Goal: Task Accomplishment & Management: Complete application form

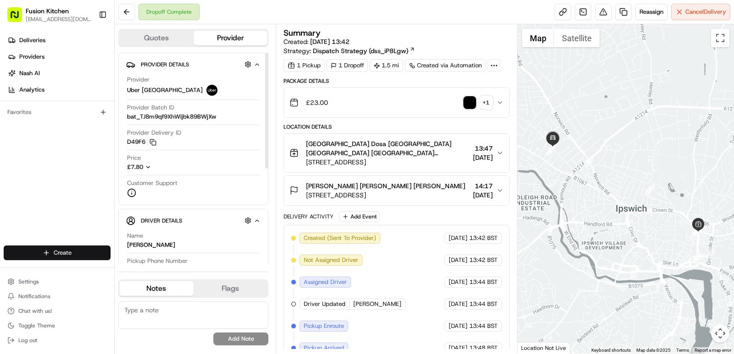
click at [67, 252] on html "Fusion Kitchen hari@fusionpos.uk Toggle Sidebar Deliveries Providers Nash AI An…" at bounding box center [367, 177] width 734 height 354
click at [152, 270] on link "Delivery" at bounding box center [166, 270] width 102 height 17
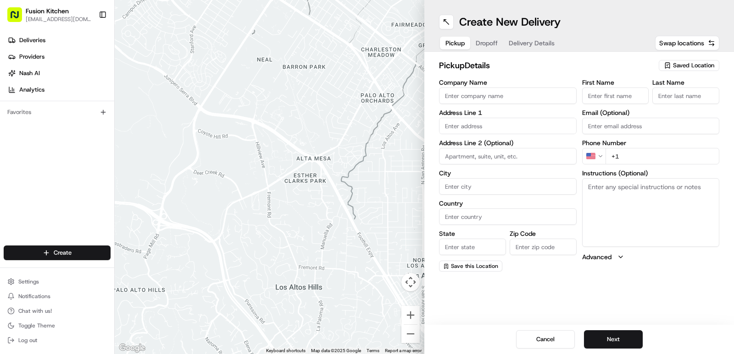
click at [458, 98] on input "Company Name" at bounding box center [508, 96] width 138 height 17
paste input "Chennai Dosa Derby"
type input "Chennai Dosa Derby"
click at [604, 99] on input "First Name" at bounding box center [615, 96] width 67 height 17
paste input "Chennai Dosa Derby"
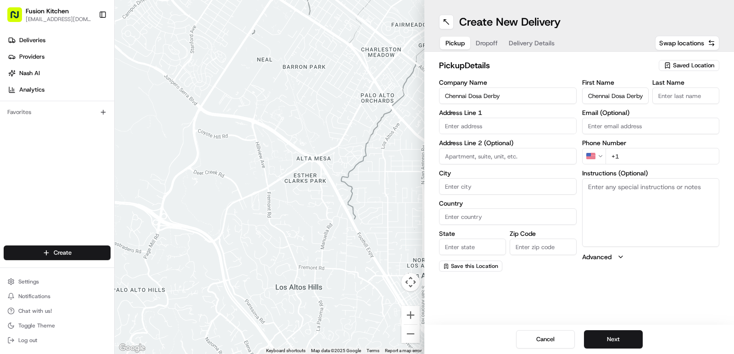
scroll to position [0, 1]
type input "Chennai Dosa Derby"
click at [662, 101] on input "Last Name" at bounding box center [685, 96] width 67 height 17
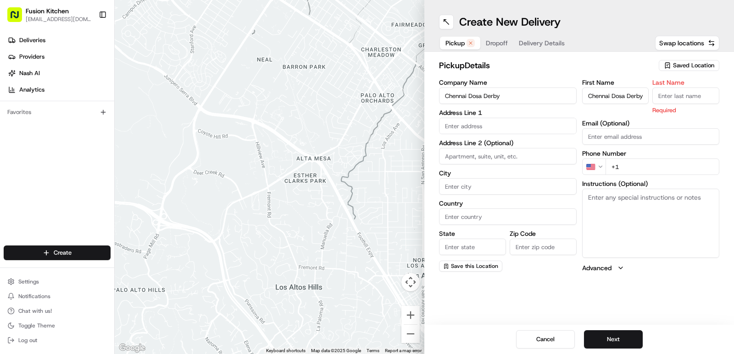
paste input "Chennai Dosa Derby"
type input "Chennai Dosa Derby"
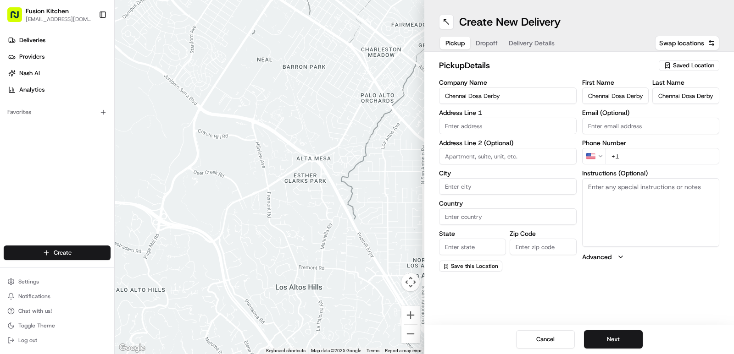
scroll to position [0, 0]
click at [486, 130] on input "text" at bounding box center [508, 126] width 138 height 17
paste input "128 London Rd, Derby DE1 2SR, United Kingdom"
click at [504, 147] on div "128 London Rd, Derby DE1 2SR, United Kingdom" at bounding box center [507, 145] width 133 height 14
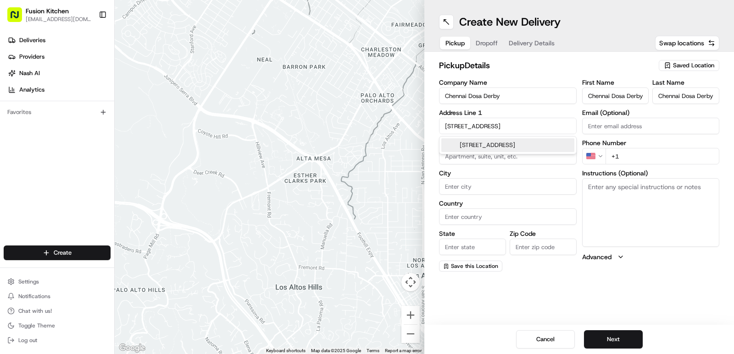
scroll to position [0, 10]
type input "[STREET_ADDRESS]"
type input "Derby"
type input "United Kingdom"
type input "England"
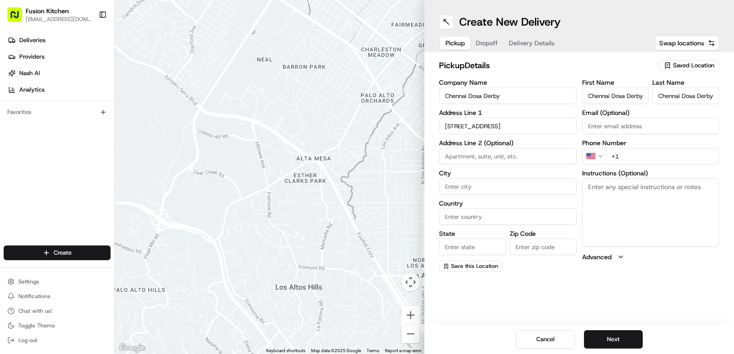
type input "DE1 2SR"
type input "128 London Road"
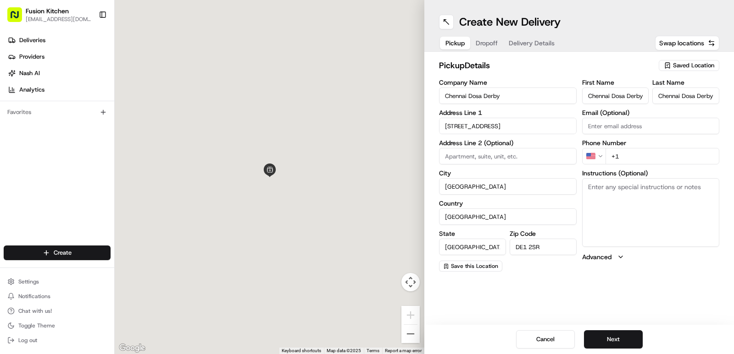
click at [598, 157] on html "Fusion Kitchen hari@fusionpos.uk Toggle Sidebar Deliveries Providers Nash AI An…" at bounding box center [367, 177] width 734 height 354
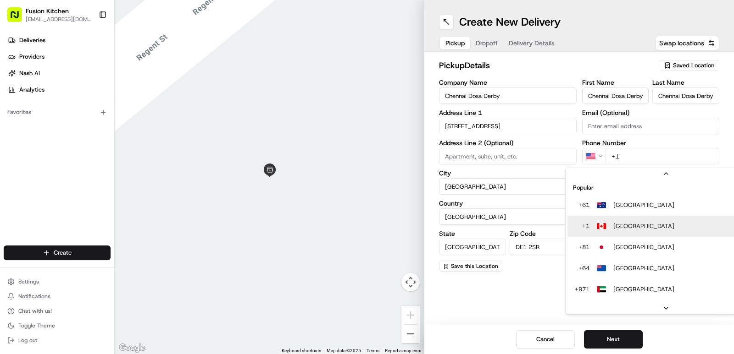
scroll to position [28, 0]
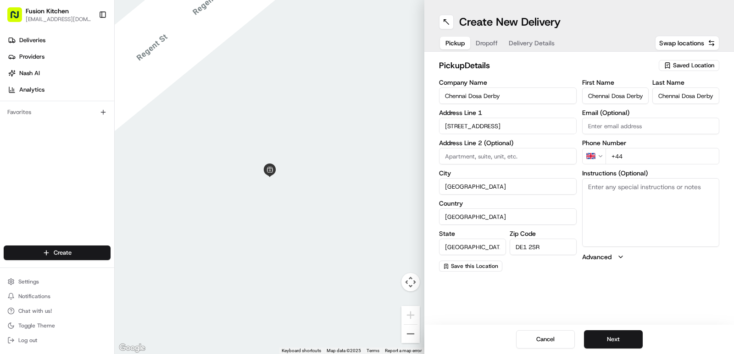
click at [629, 162] on input "+44" at bounding box center [662, 156] width 114 height 17
paste input "1332 292222"
type input "+44 1332 292222"
drag, startPoint x: 608, startPoint y: 339, endPoint x: 559, endPoint y: 289, distance: 69.7
click at [608, 339] on button "Next" at bounding box center [613, 340] width 59 height 18
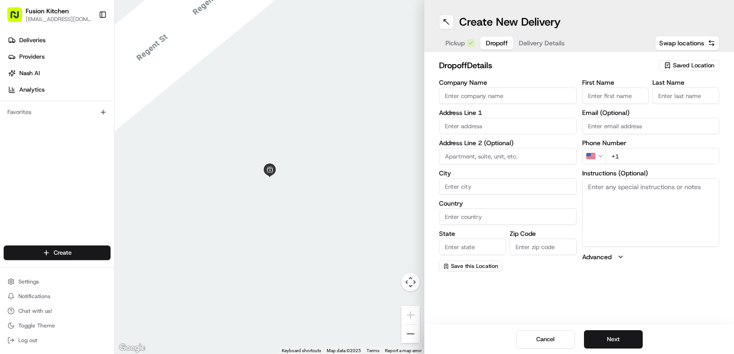
click at [503, 101] on input "Company Name" at bounding box center [508, 96] width 138 height 17
paste input "Priyanka Patel"
type input "Priyanka Patel"
click at [611, 97] on input "First Name" at bounding box center [615, 96] width 67 height 17
paste input "Priyanka Patel"
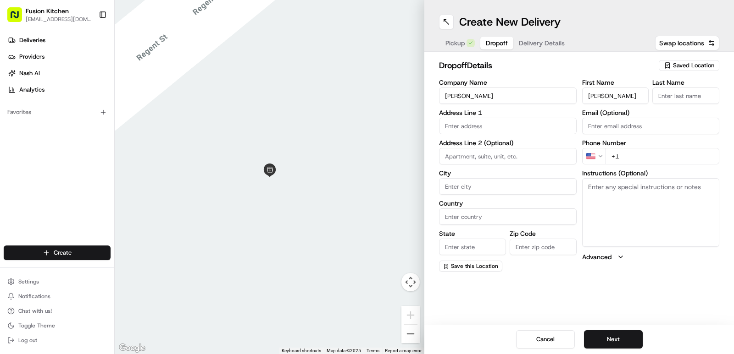
type input "Priyanka Patel"
click at [670, 100] on input "Last Name" at bounding box center [685, 96] width 67 height 17
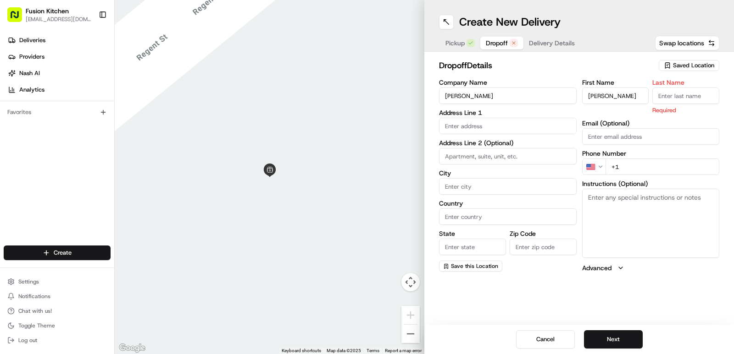
paste input "Priyanka Patel"
type input "Priyanka Patel"
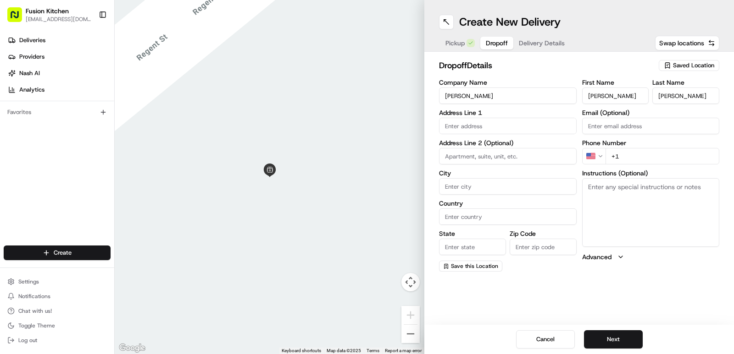
click at [492, 127] on input "text" at bounding box center [508, 126] width 138 height 17
paste input "QuestGlobal, Derwent House, London Road, DE24 8UP,UK, DE24 8UP Derby"
click at [496, 144] on div "Derwent House, London Road, Derby, UK" at bounding box center [507, 149] width 133 height 22
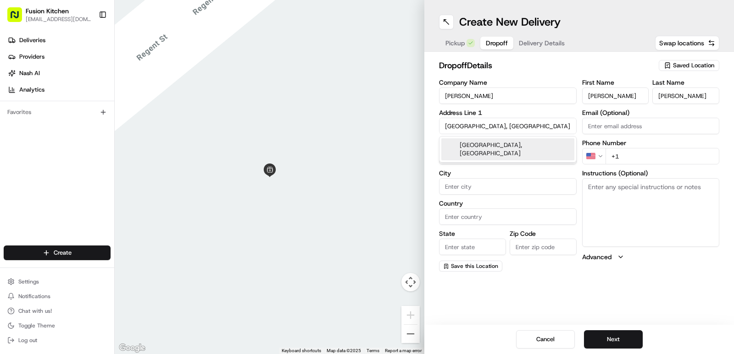
type input "Derwent House, London Rd, Derby DE24 8UP, UK"
type input "Derby"
type input "United Kingdom"
type input "England"
type input "DE24 8UP"
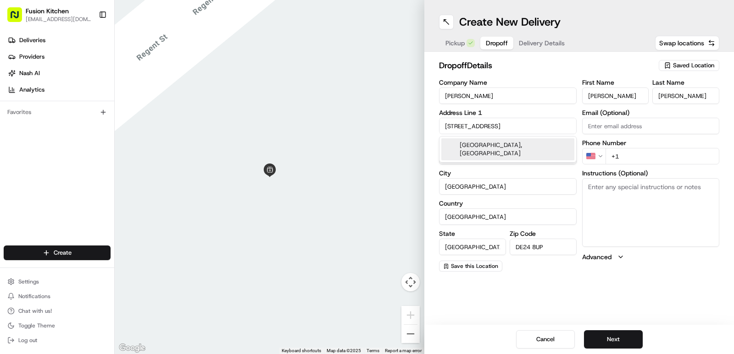
type input "London Road"
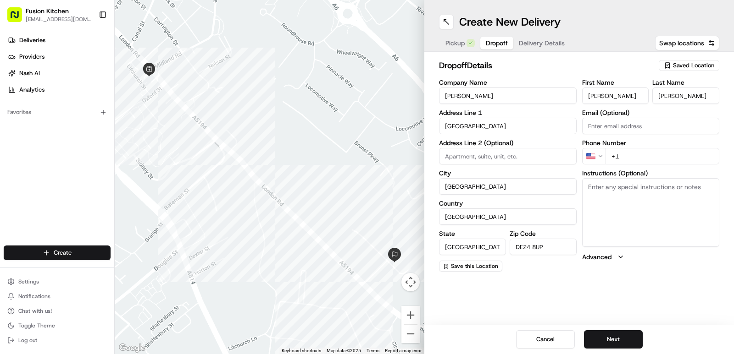
click at [631, 206] on textarea "Instructions (Optional)" at bounding box center [651, 212] width 138 height 69
paste textarea "QuestGlobal, Derwent House, London Road, DE24 8UP,UK, DE24 8UP Derby"
type textarea "QuestGlobal, Derwent House, London Road, DE24 8UP,UK, DE24 8UP Derby"
click at [595, 152] on html "Fusion Kitchen hari@fusionpos.uk Toggle Sidebar Deliveries Providers Nash AI An…" at bounding box center [367, 177] width 734 height 354
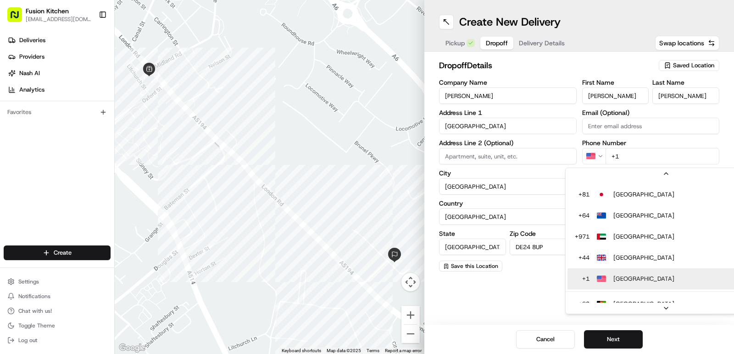
scroll to position [74, 0]
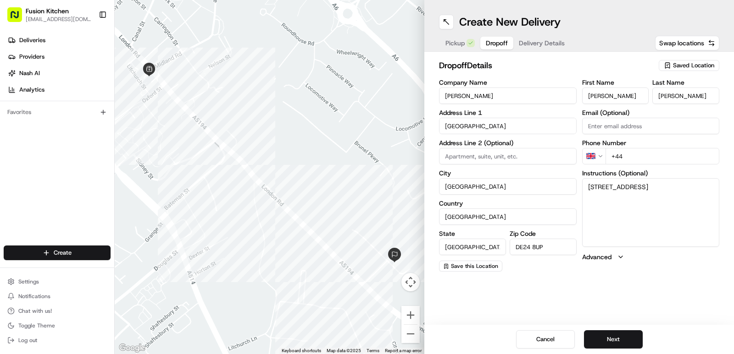
click at [632, 160] on input "+44" at bounding box center [662, 156] width 114 height 17
type input "+44 07442 089811"
click at [615, 342] on button "Next" at bounding box center [613, 340] width 59 height 18
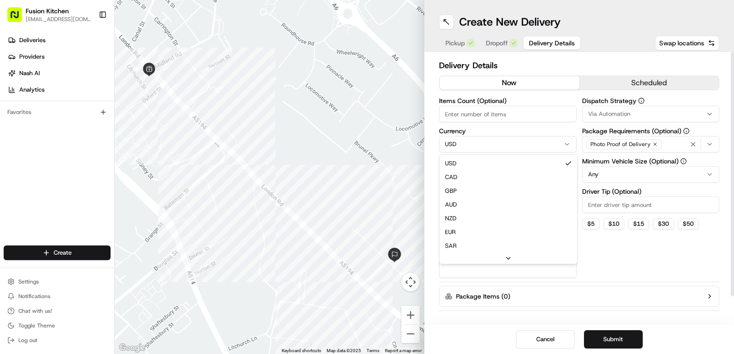
click at [504, 141] on html "Fusion Kitchen hari@fusionpos.uk Toggle Sidebar Deliveries Providers Nash AI An…" at bounding box center [367, 177] width 734 height 354
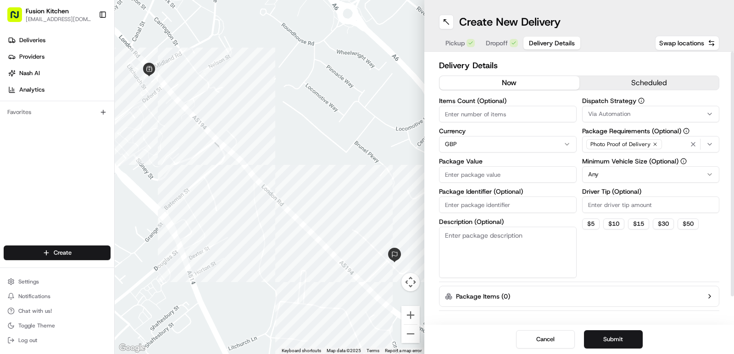
click at [474, 173] on input "Package Value" at bounding box center [508, 174] width 138 height 17
type input "15.09"
click at [612, 336] on button "Submit" at bounding box center [613, 340] width 59 height 18
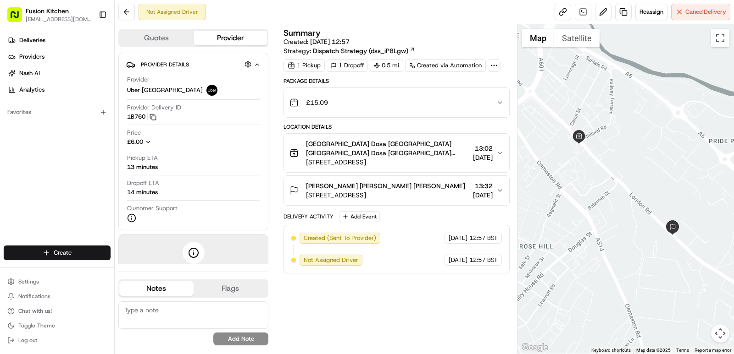
click at [429, 184] on span "[PERSON_NAME] [PERSON_NAME] [PERSON_NAME]" at bounding box center [385, 186] width 159 height 9
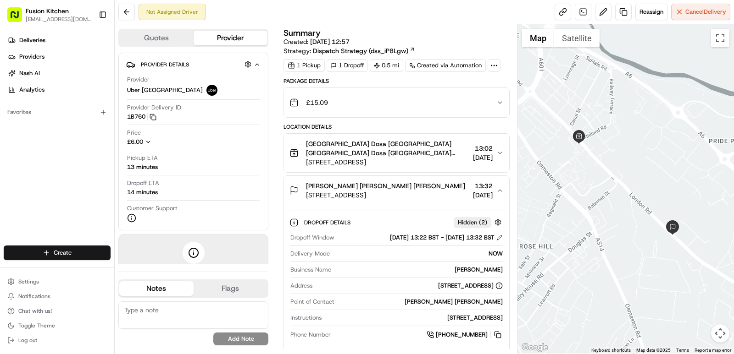
click at [429, 184] on span "[PERSON_NAME] [PERSON_NAME] [PERSON_NAME]" at bounding box center [385, 186] width 159 height 9
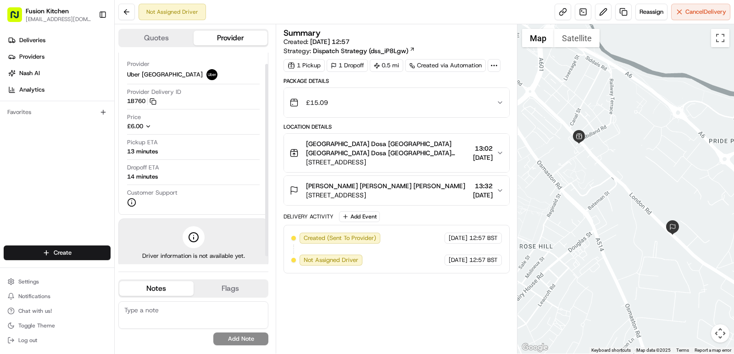
scroll to position [21, 0]
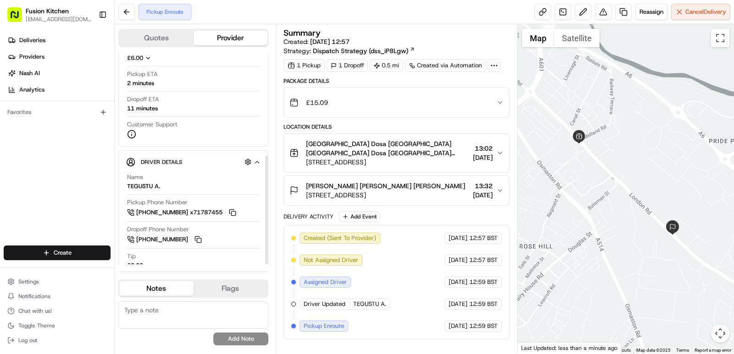
scroll to position [200, 0]
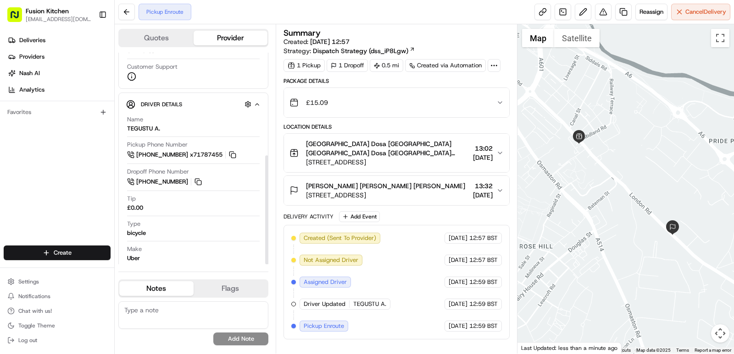
scroll to position [200, 0]
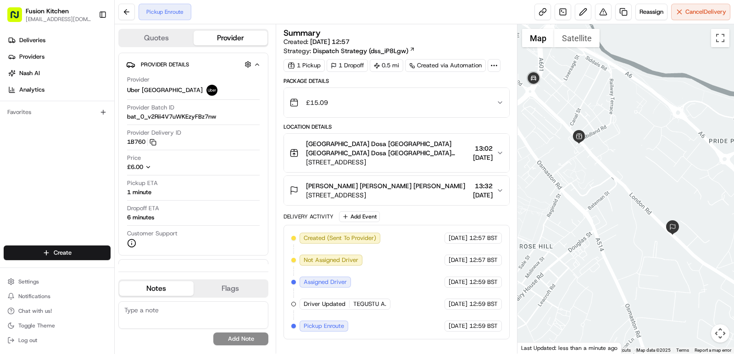
click at [359, 305] on span "TEGUSTU A." at bounding box center [369, 304] width 33 height 8
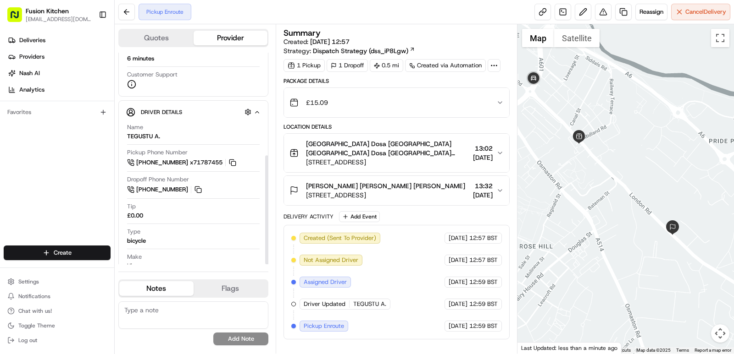
scroll to position [200, 0]
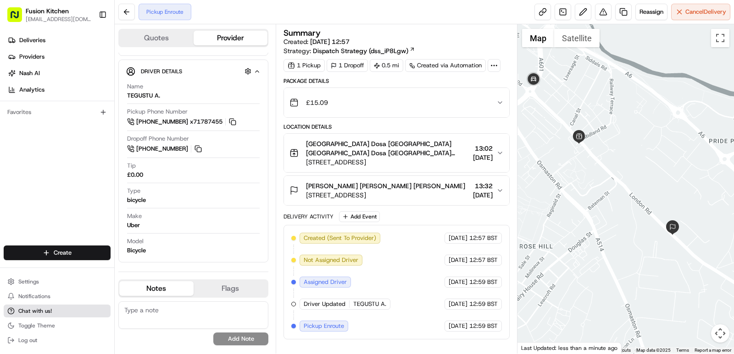
click at [49, 313] on span "Chat with us!" at bounding box center [34, 311] width 33 height 7
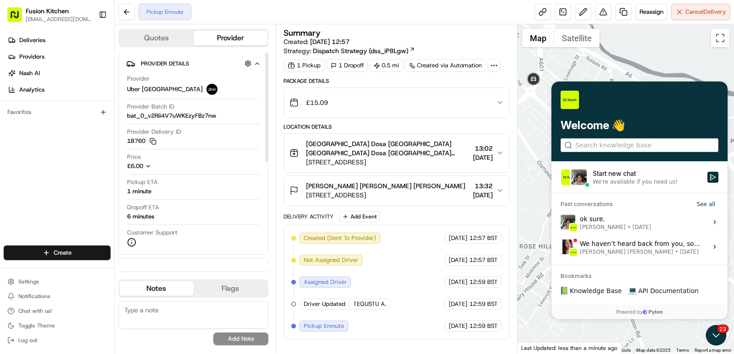
scroll to position [0, 0]
click at [663, 180] on div "We're available if you need us!" at bounding box center [634, 181] width 85 height 7
click at [707, 180] on button "Start new chat We're available if you need us!" at bounding box center [712, 177] width 11 height 11
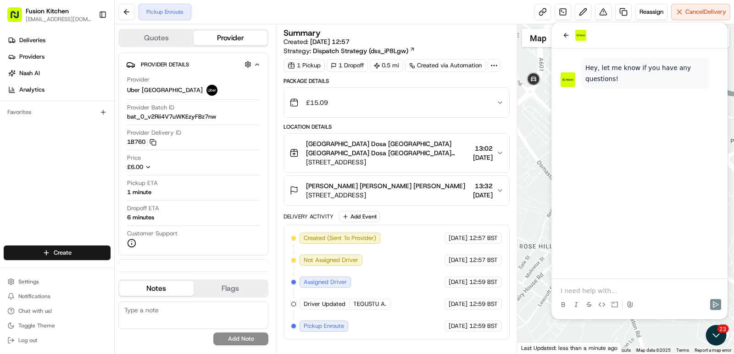
click at [580, 292] on p at bounding box center [639, 291] width 158 height 9
click at [570, 288] on p at bounding box center [639, 291] width 158 height 9
click at [574, 289] on p at bounding box center [639, 291] width 158 height 9
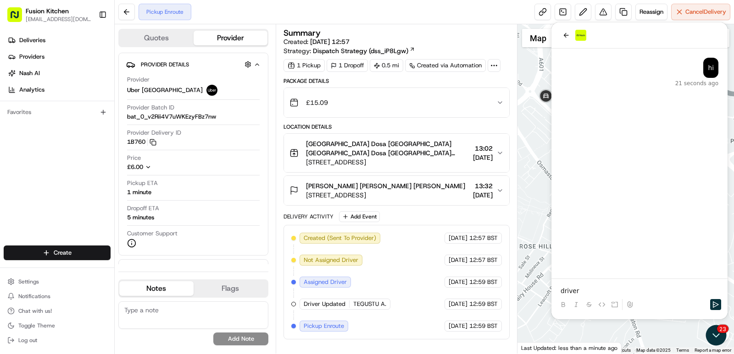
click at [525, 133] on div at bounding box center [625, 189] width 217 height 330
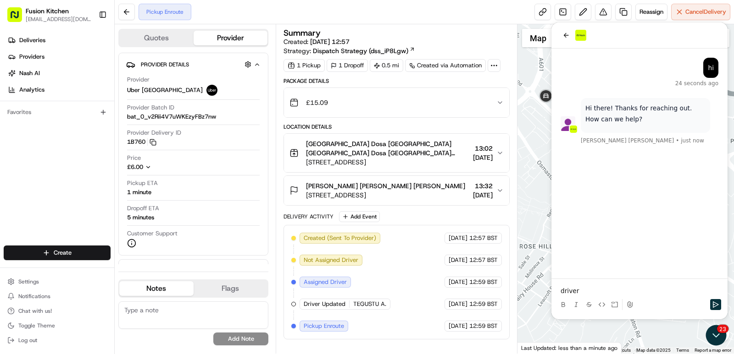
click at [586, 290] on p "driver" at bounding box center [639, 291] width 158 height 9
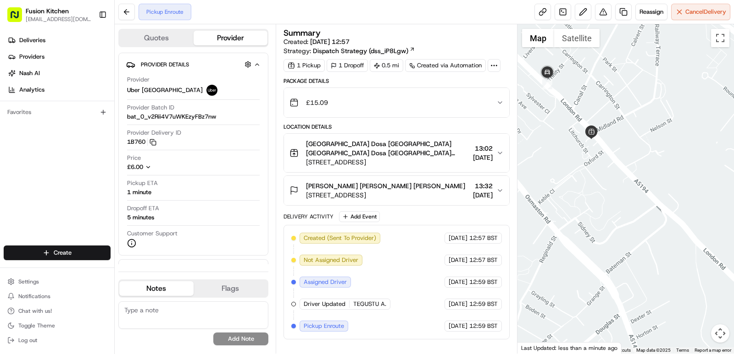
click at [569, 170] on div at bounding box center [625, 189] width 217 height 330
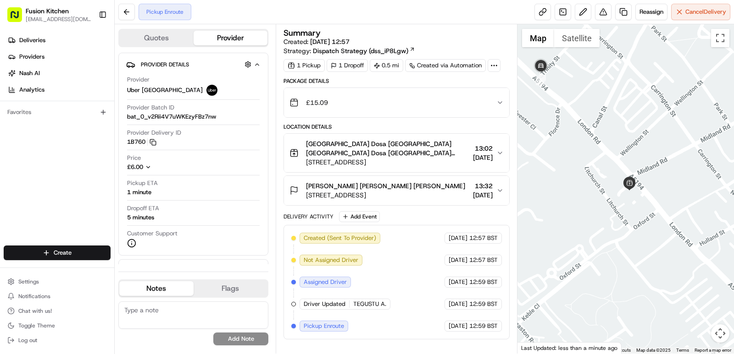
drag, startPoint x: 567, startPoint y: 140, endPoint x: 592, endPoint y: 199, distance: 64.6
click at [592, 199] on div at bounding box center [625, 189] width 217 height 330
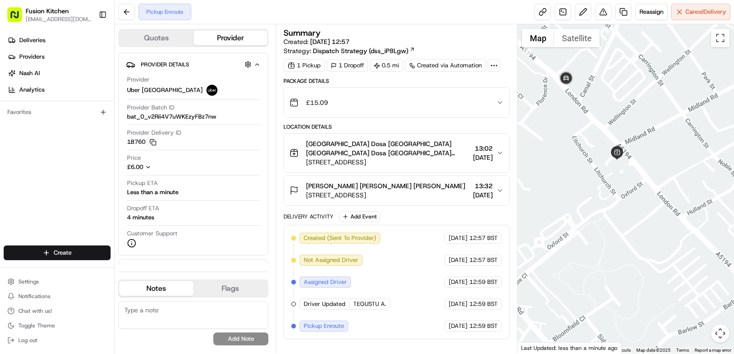
drag, startPoint x: 592, startPoint y: 199, endPoint x: 575, endPoint y: 159, distance: 44.0
click at [575, 159] on div at bounding box center [625, 189] width 217 height 330
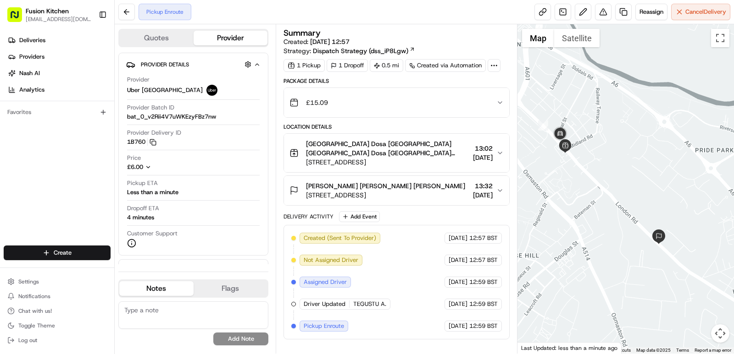
drag, startPoint x: 598, startPoint y: 226, endPoint x: 580, endPoint y: 237, distance: 20.9
click at [580, 237] on div at bounding box center [625, 189] width 217 height 330
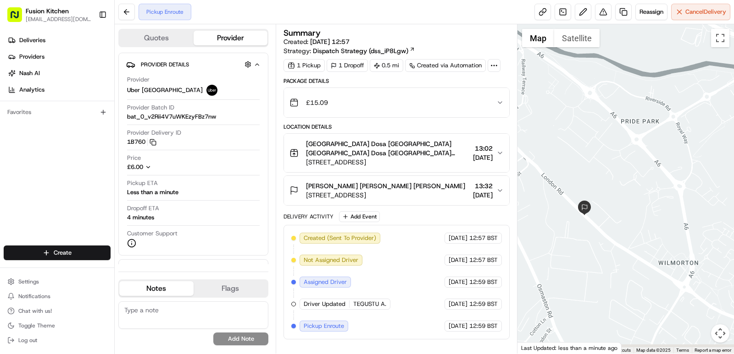
drag, startPoint x: 614, startPoint y: 214, endPoint x: 538, endPoint y: 184, distance: 81.7
click at [538, 184] on div at bounding box center [625, 189] width 217 height 330
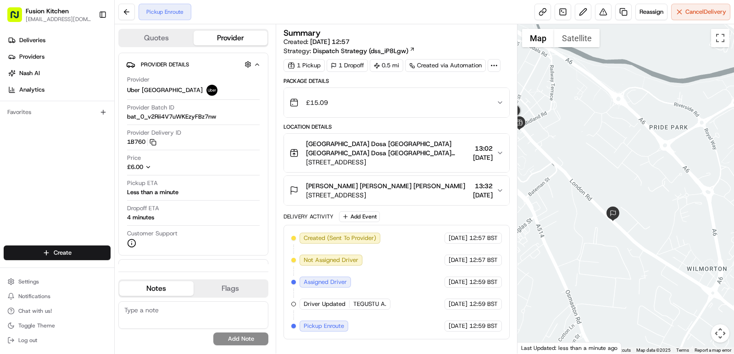
drag, startPoint x: 578, startPoint y: 237, endPoint x: 594, endPoint y: 234, distance: 16.7
click at [590, 237] on div at bounding box center [625, 189] width 217 height 330
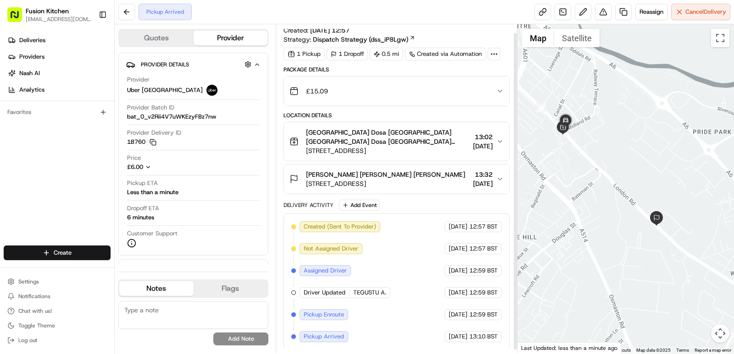
scroll to position [12, 0]
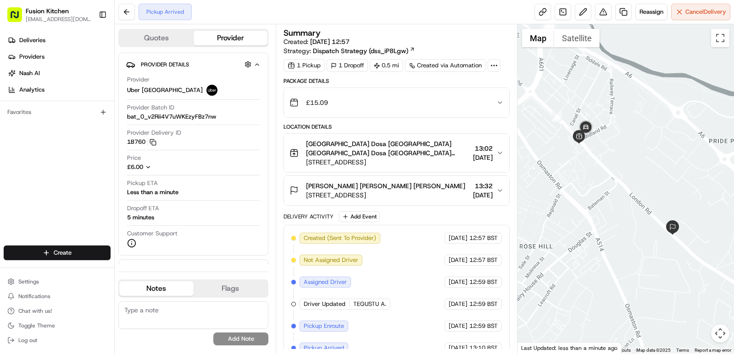
scroll to position [12, 0]
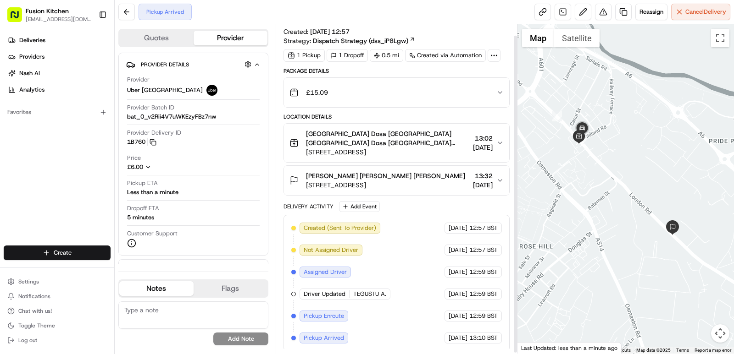
scroll to position [12, 0]
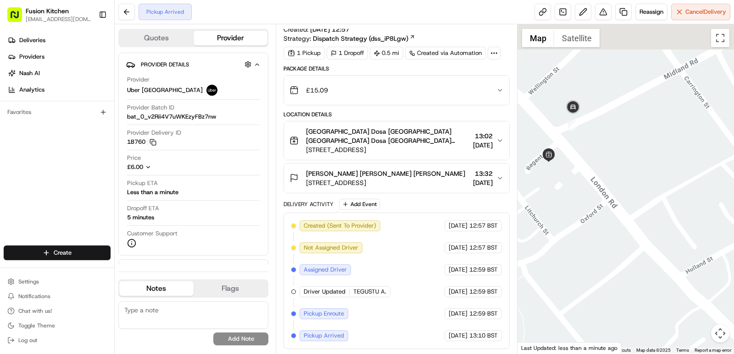
drag, startPoint x: 592, startPoint y: 151, endPoint x: 650, endPoint y: 188, distance: 68.4
click at [650, 188] on div at bounding box center [625, 189] width 217 height 330
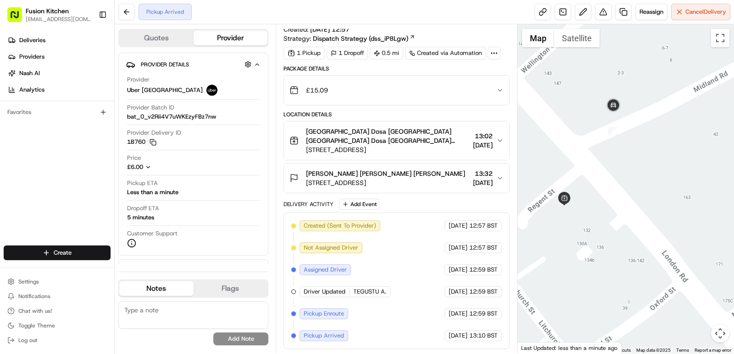
drag, startPoint x: 633, startPoint y: 181, endPoint x: 637, endPoint y: 196, distance: 16.3
click at [637, 196] on div at bounding box center [625, 189] width 217 height 330
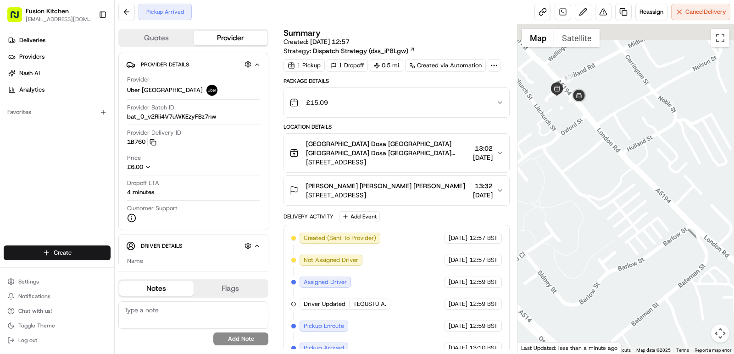
drag, startPoint x: 612, startPoint y: 176, endPoint x: 637, endPoint y: 227, distance: 57.2
click at [637, 227] on div at bounding box center [625, 189] width 217 height 330
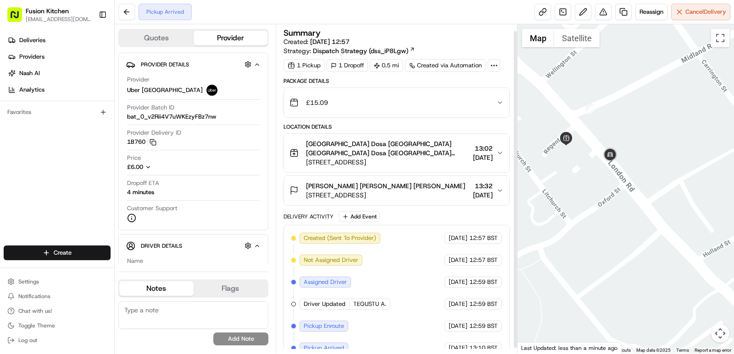
scroll to position [12, 0]
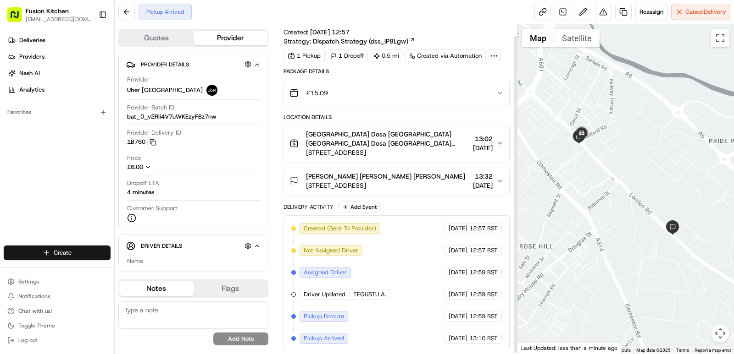
scroll to position [12, 0]
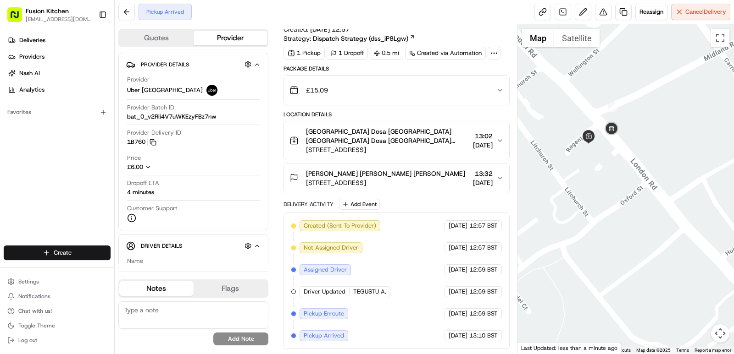
drag, startPoint x: 594, startPoint y: 130, endPoint x: 635, endPoint y: 191, distance: 73.6
click at [635, 191] on div at bounding box center [625, 189] width 217 height 330
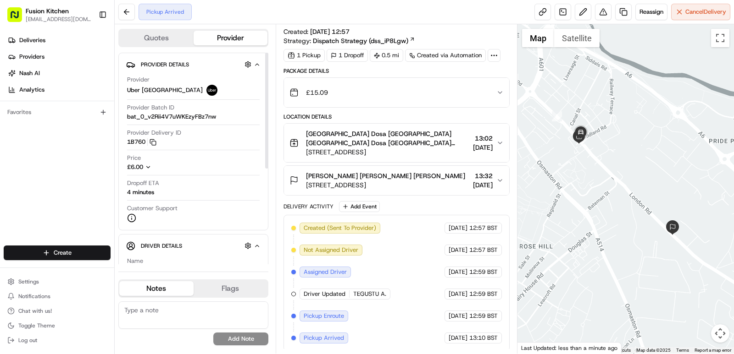
scroll to position [12, 0]
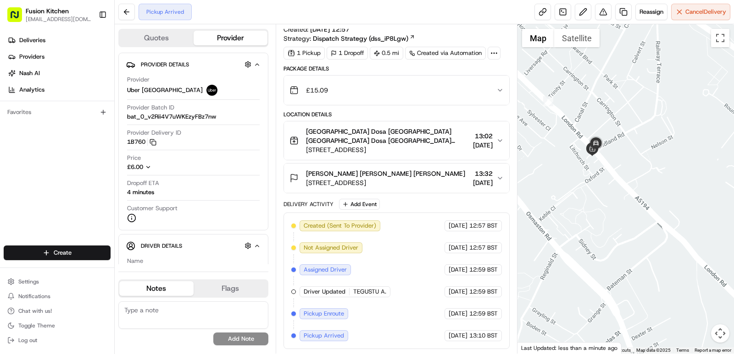
drag, startPoint x: 585, startPoint y: 144, endPoint x: 602, endPoint y: 199, distance: 57.5
click at [599, 205] on div at bounding box center [625, 189] width 217 height 330
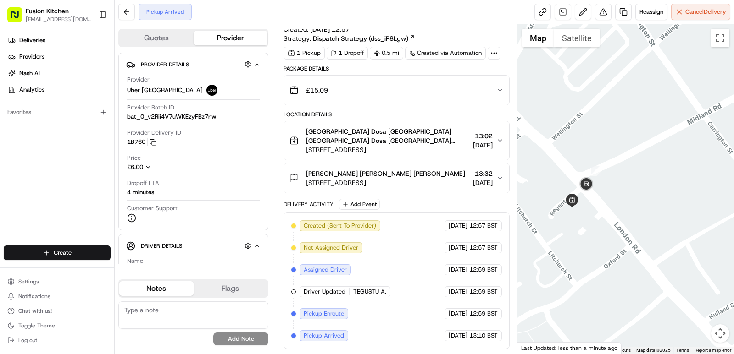
drag, startPoint x: 607, startPoint y: 208, endPoint x: 623, endPoint y: 191, distance: 24.0
click at [623, 191] on div at bounding box center [625, 189] width 217 height 330
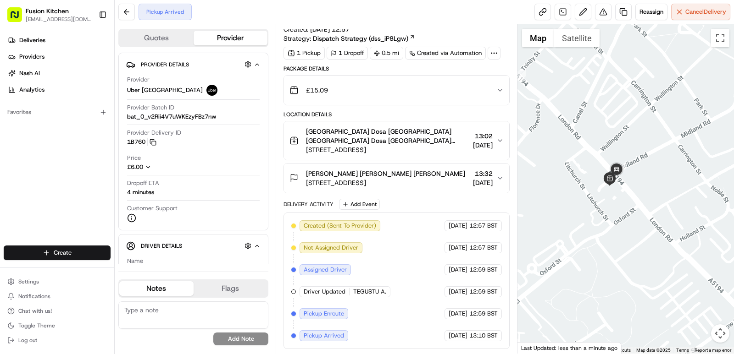
click at [495, 179] on div "[PERSON_NAME] [PERSON_NAME] Priyanka [STREET_ADDRESS] 13:32 [DATE]" at bounding box center [392, 178] width 207 height 18
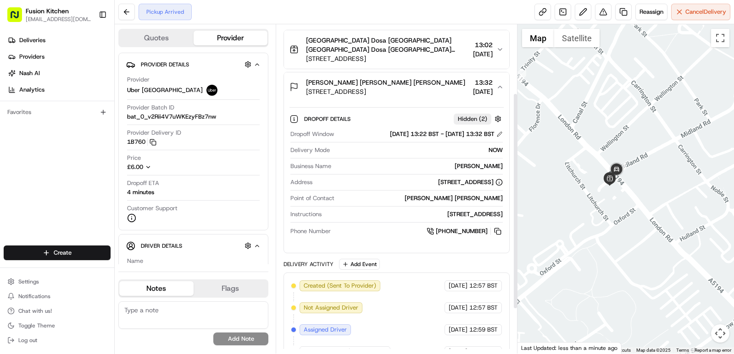
scroll to position [104, 0]
click at [384, 94] on span "[STREET_ADDRESS]" at bounding box center [385, 91] width 159 height 9
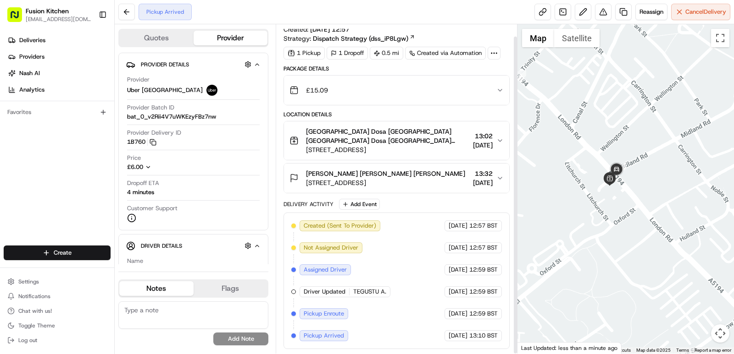
click at [404, 183] on span "[STREET_ADDRESS]" at bounding box center [385, 182] width 159 height 9
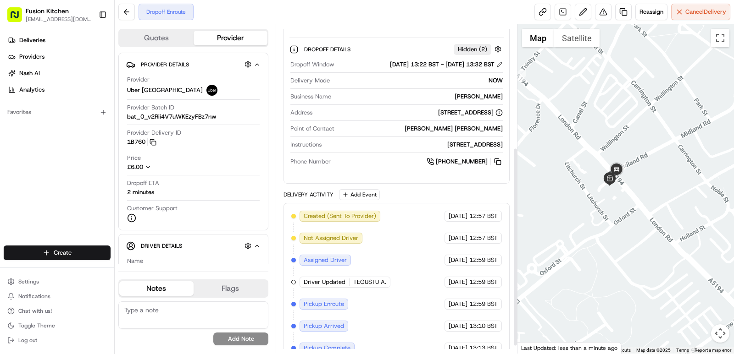
scroll to position [216, 0]
